Goal: Navigation & Orientation: Understand site structure

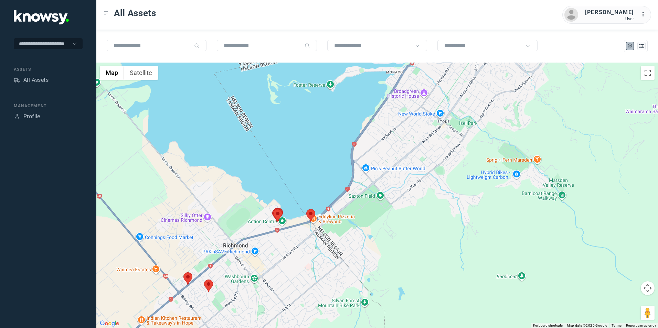
click at [312, 214] on img at bounding box center [310, 215] width 9 height 13
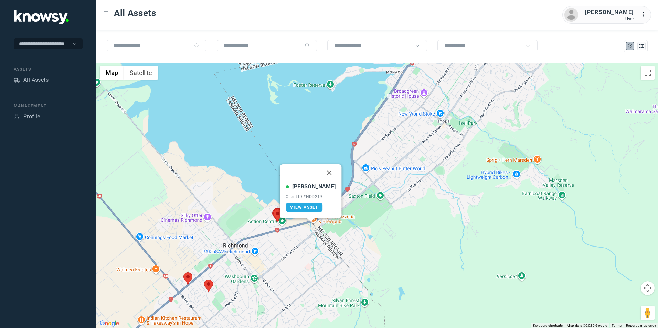
click at [188, 280] on img at bounding box center [188, 279] width 9 height 13
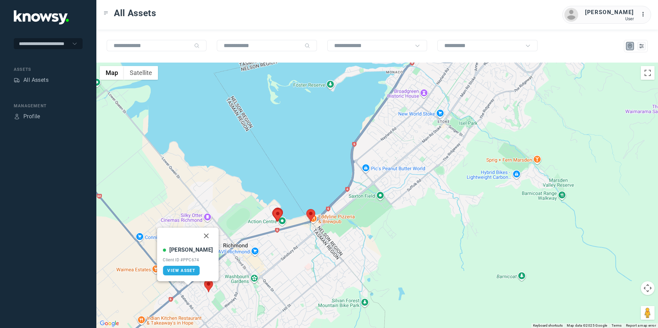
click at [209, 288] on img at bounding box center [208, 286] width 9 height 13
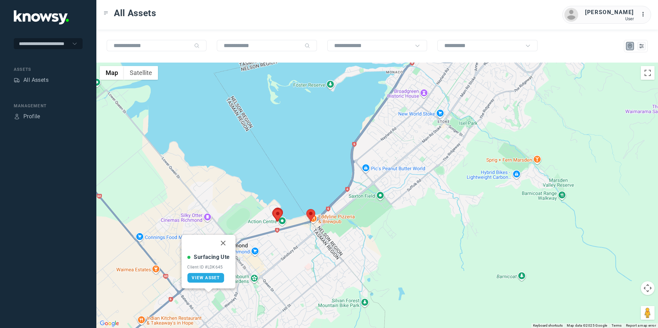
click at [224, 244] on button "Close" at bounding box center [223, 243] width 17 height 17
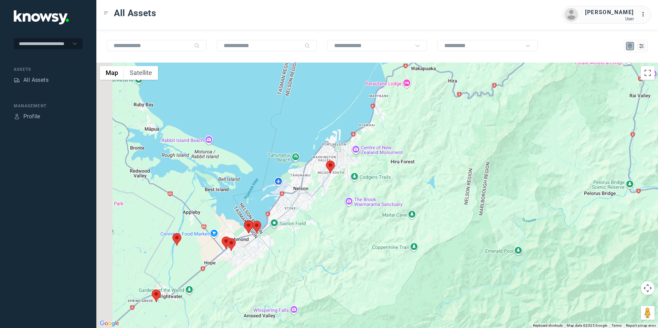
drag, startPoint x: 160, startPoint y: 278, endPoint x: 207, endPoint y: 241, distance: 58.8
click at [206, 242] on div at bounding box center [377, 196] width 562 height 266
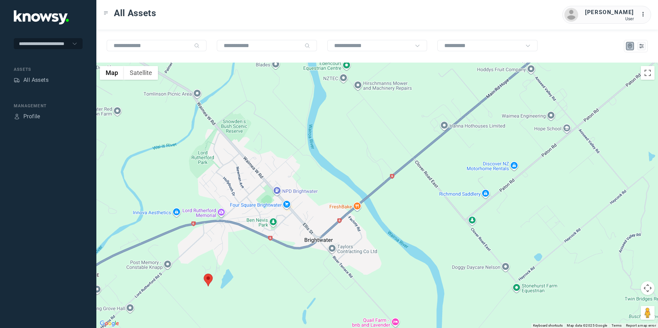
click at [210, 278] on img at bounding box center [208, 280] width 9 height 13
click at [222, 236] on button "Close" at bounding box center [227, 237] width 17 height 17
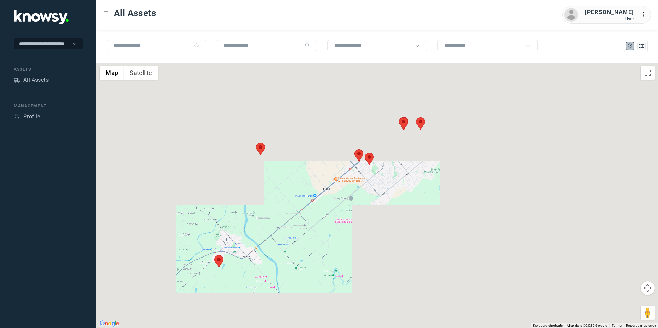
drag, startPoint x: 259, startPoint y: 218, endPoint x: 255, endPoint y: 226, distance: 9.1
click at [255, 226] on div "To navigate, press the arrow keys." at bounding box center [377, 196] width 562 height 266
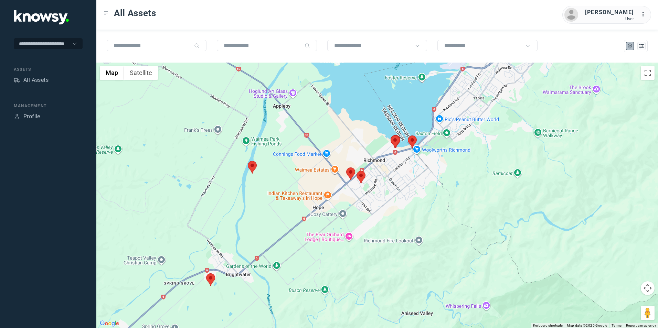
click at [275, 199] on div at bounding box center [377, 196] width 562 height 266
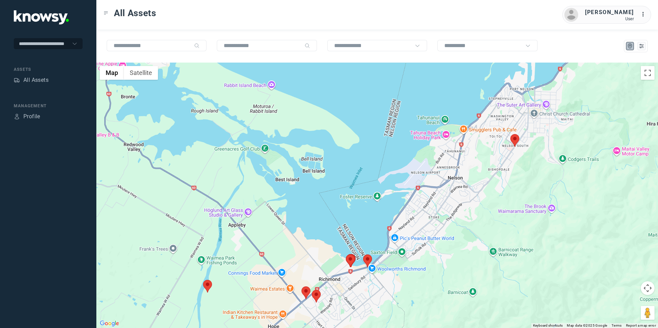
click at [278, 203] on div at bounding box center [377, 196] width 562 height 266
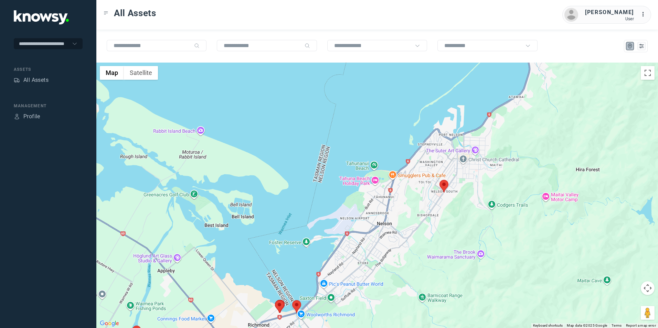
drag, startPoint x: 437, startPoint y: 197, endPoint x: 397, endPoint y: 229, distance: 51.4
click at [398, 229] on div at bounding box center [377, 196] width 562 height 266
